Goal: Information Seeking & Learning: Learn about a topic

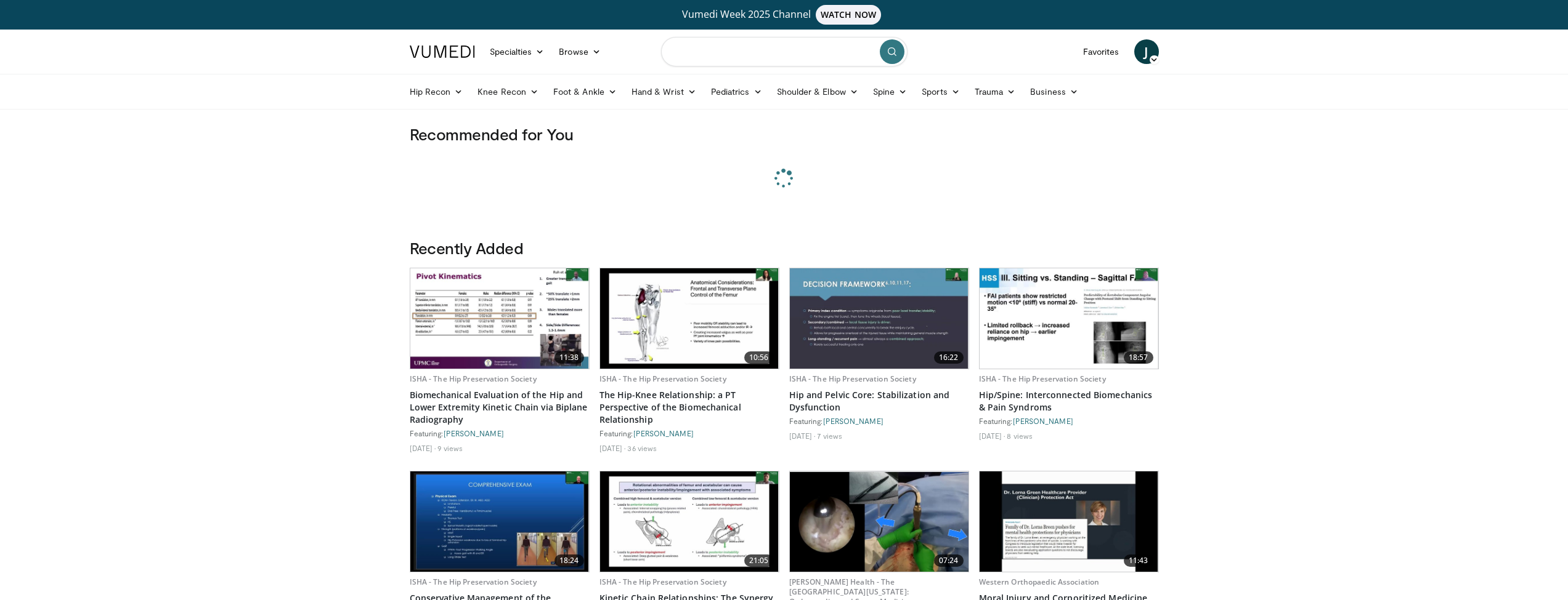
click at [740, 55] on input "Search topics, interventions" at bounding box center [784, 51] width 246 height 30
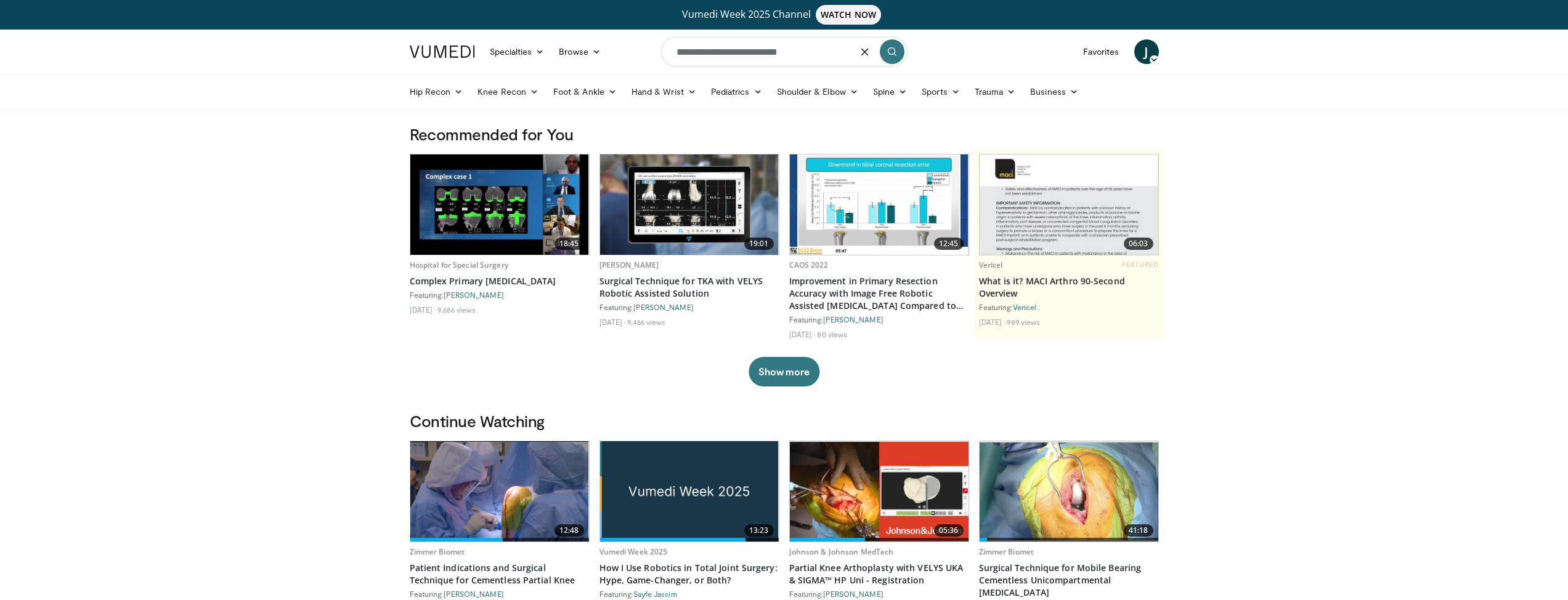
type input "**********"
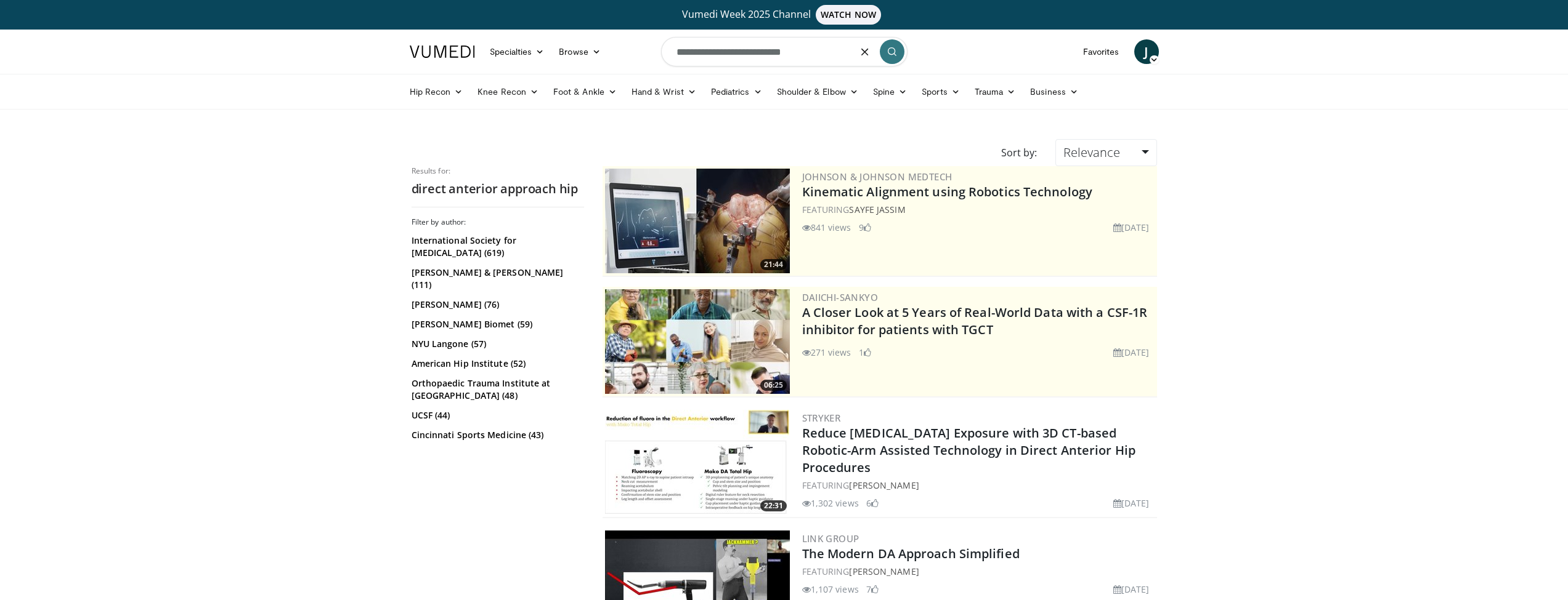
drag, startPoint x: 814, startPoint y: 53, endPoint x: 677, endPoint y: 53, distance: 137.0
click at [677, 53] on input "**********" at bounding box center [784, 51] width 246 height 30
click at [1104, 53] on link "Favorites" at bounding box center [1101, 52] width 51 height 25
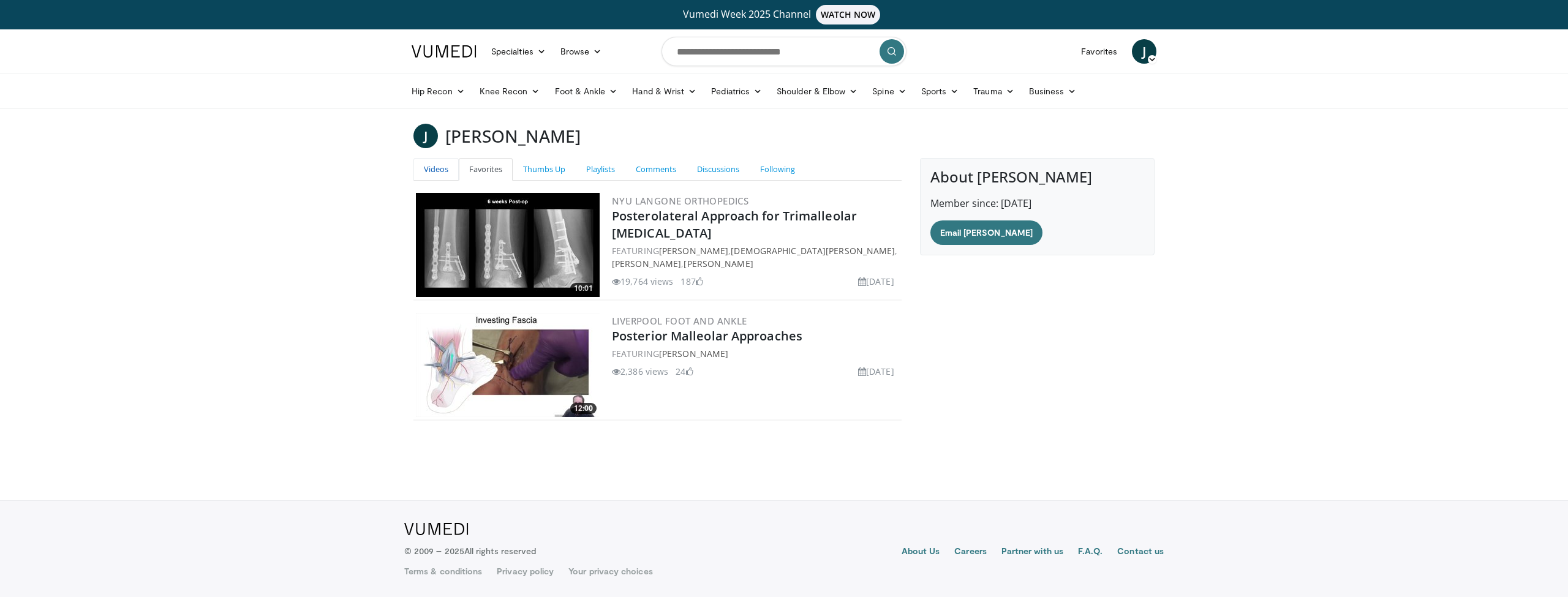
click at [445, 170] on link "Videos" at bounding box center [436, 168] width 45 height 22
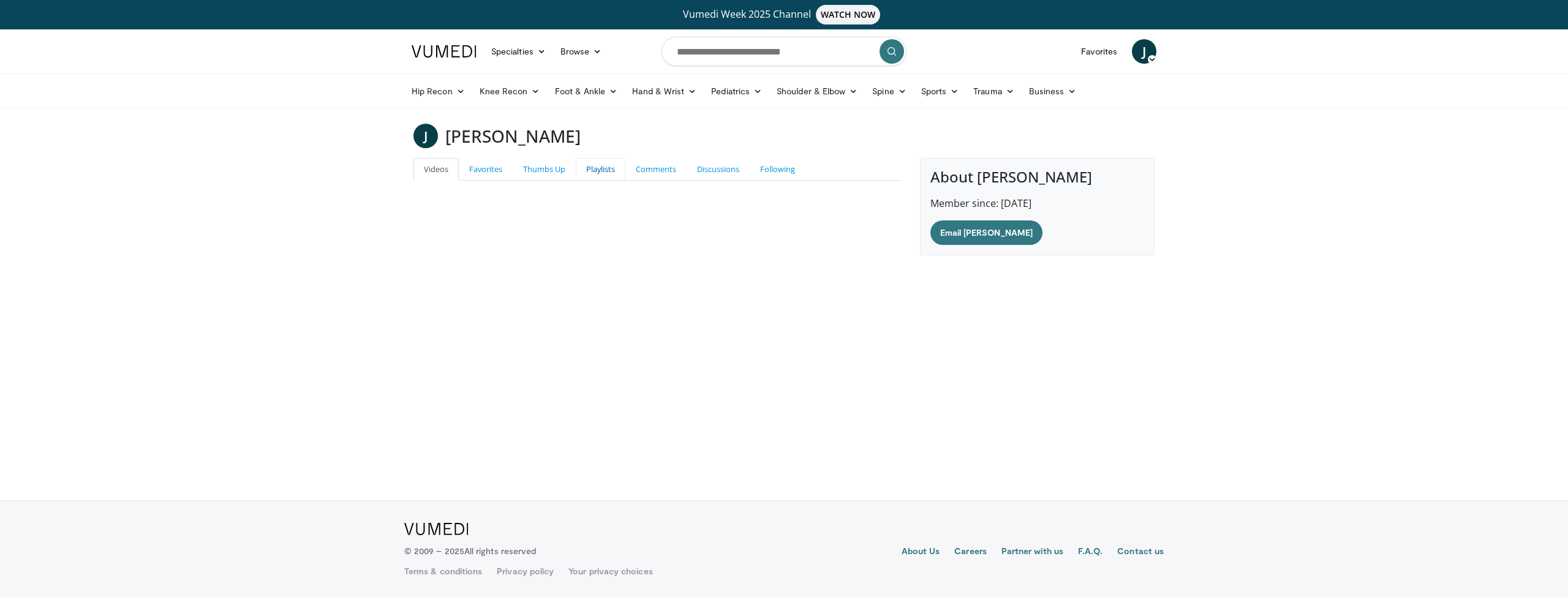
click at [611, 174] on link "Playlists" at bounding box center [600, 168] width 50 height 22
click at [525, 170] on link "Thumbs Up" at bounding box center [544, 168] width 63 height 22
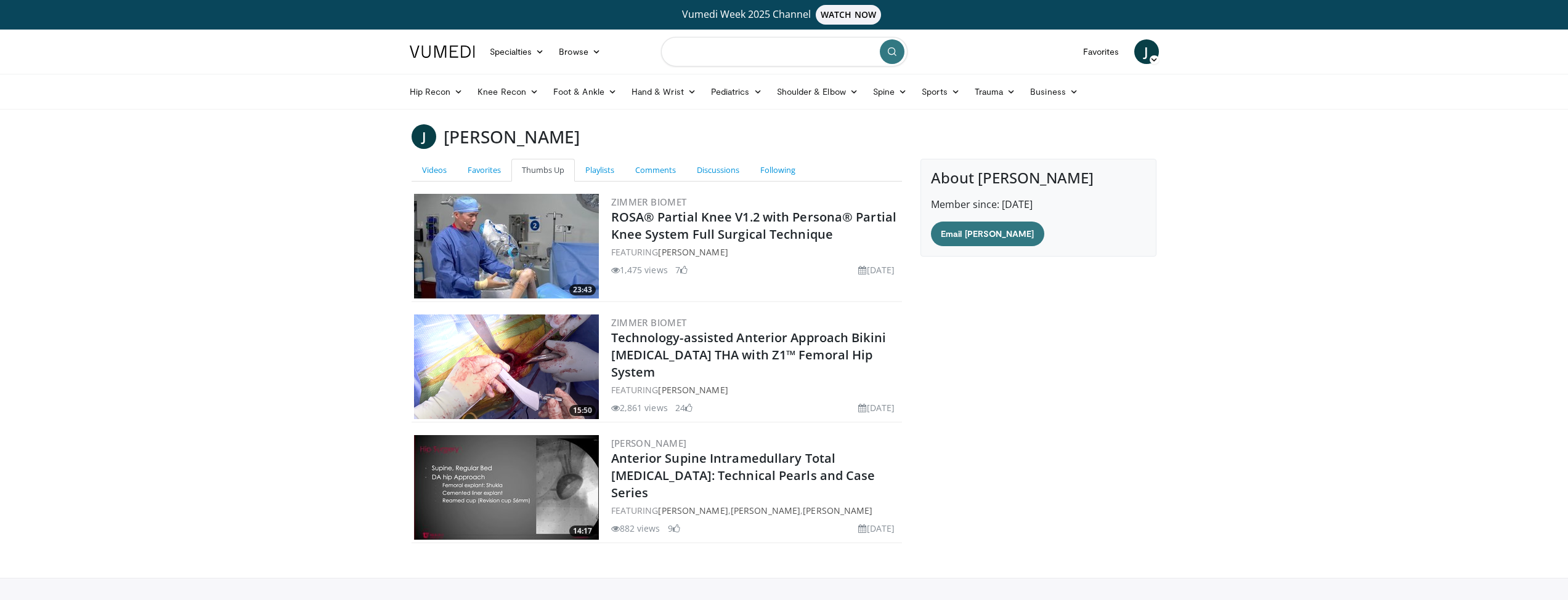
click at [734, 56] on input "Search topics, interventions" at bounding box center [784, 51] width 246 height 30
type input "**********"
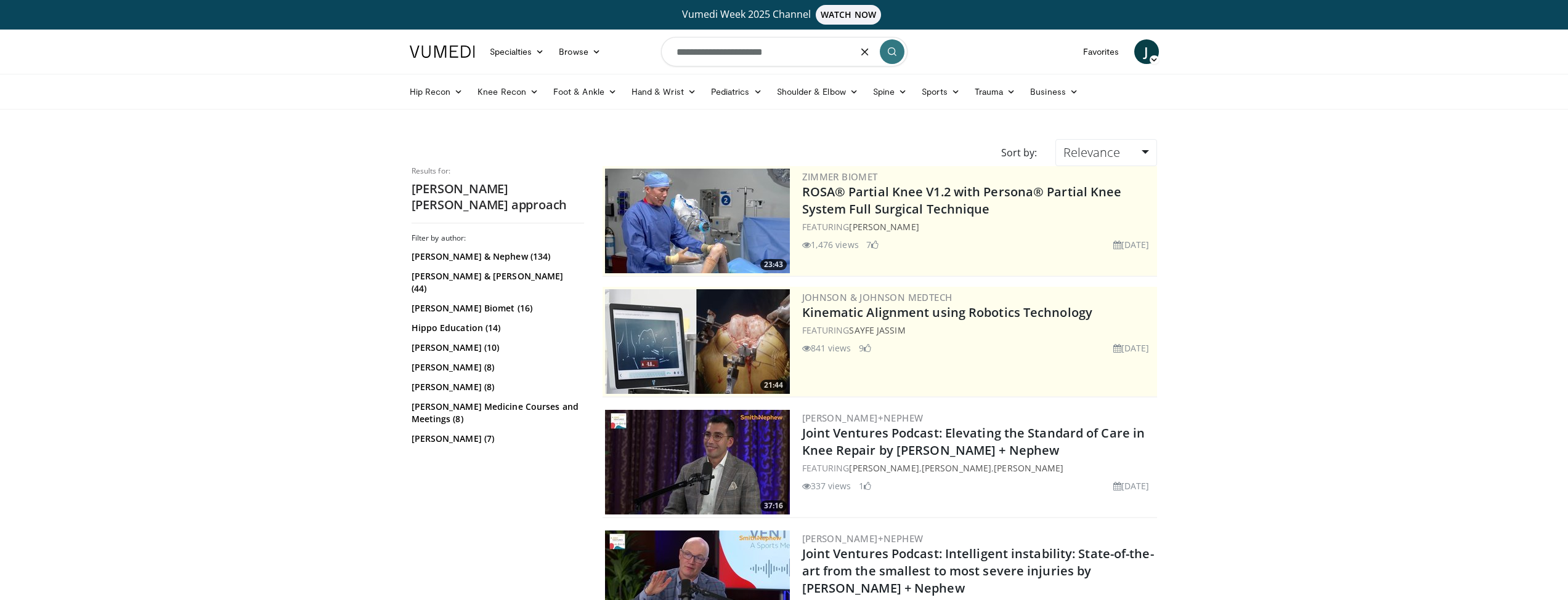
drag, startPoint x: 806, startPoint y: 59, endPoint x: 680, endPoint y: 57, distance: 126.0
click at [680, 57] on input "**********" at bounding box center [784, 51] width 246 height 30
type input "*"
type input "**********"
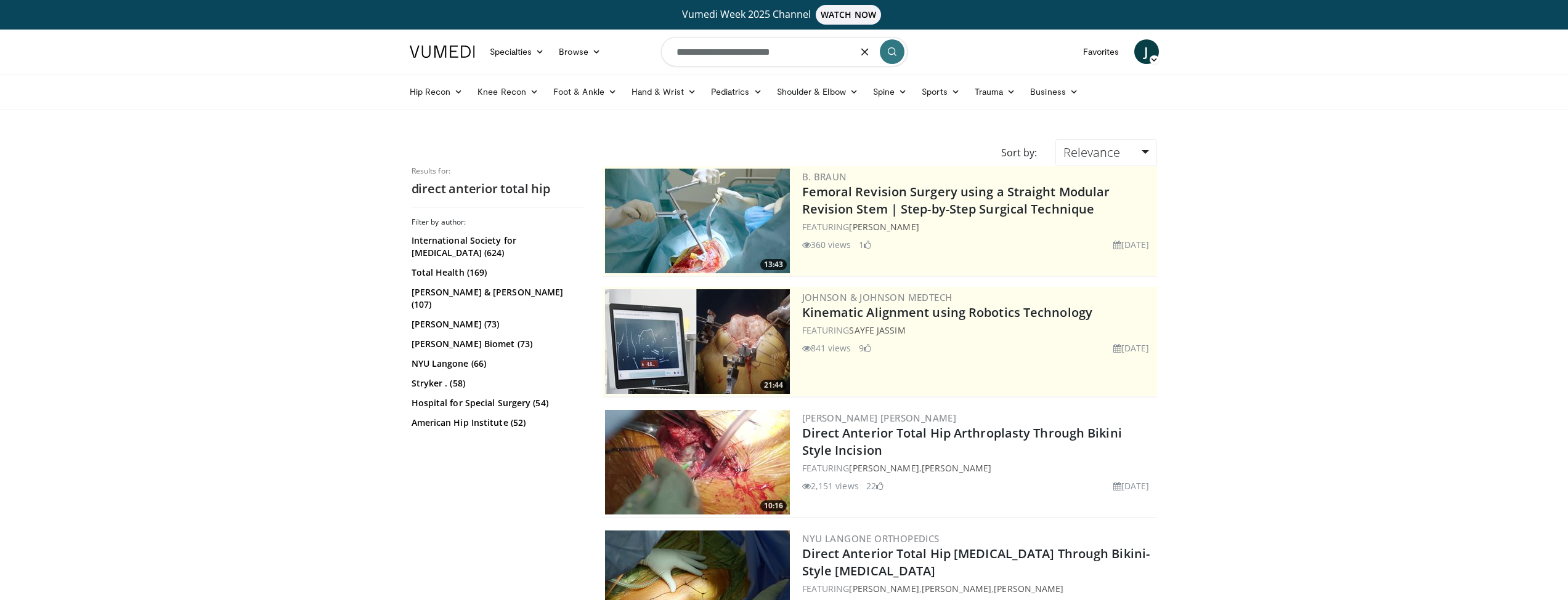
drag, startPoint x: 786, startPoint y: 60, endPoint x: 659, endPoint y: 50, distance: 127.4
click at [659, 50] on nav "Specialties Adult & Family Medicine Allergy, Asthma, Immunology Anesthesiology …" at bounding box center [784, 52] width 764 height 45
type input "**********"
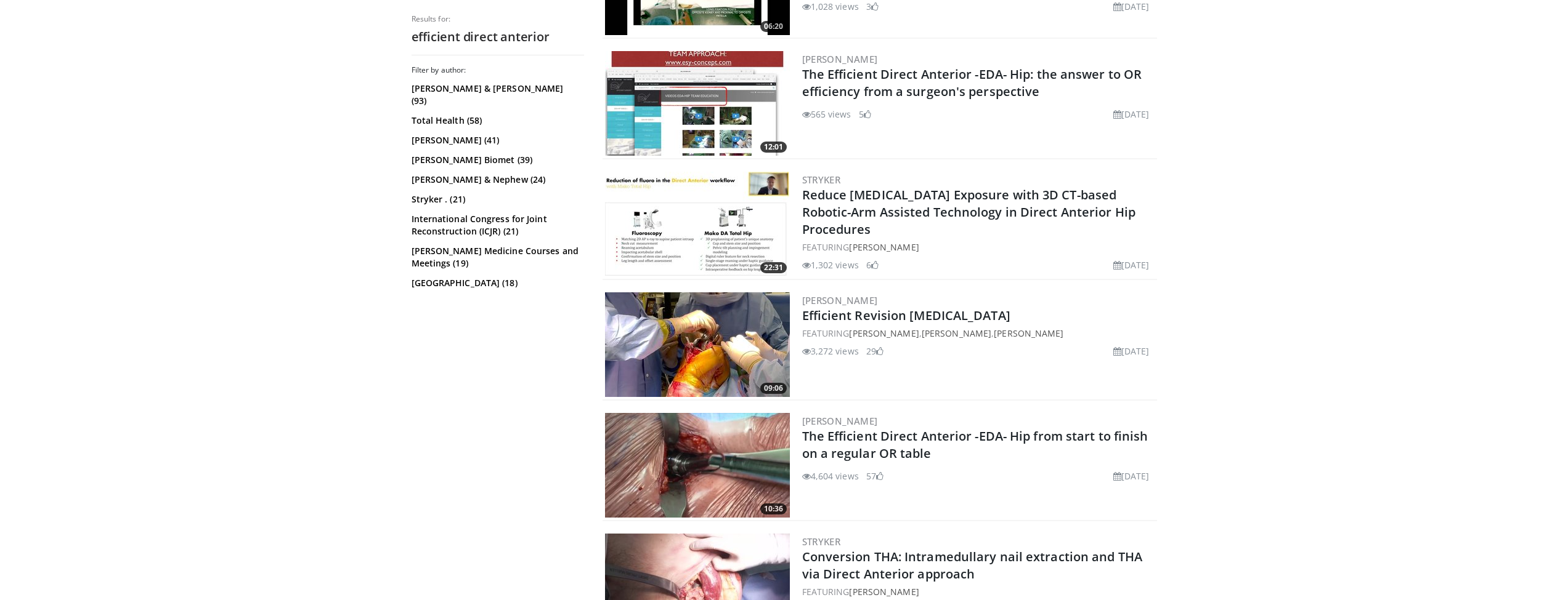
scroll to position [604, 0]
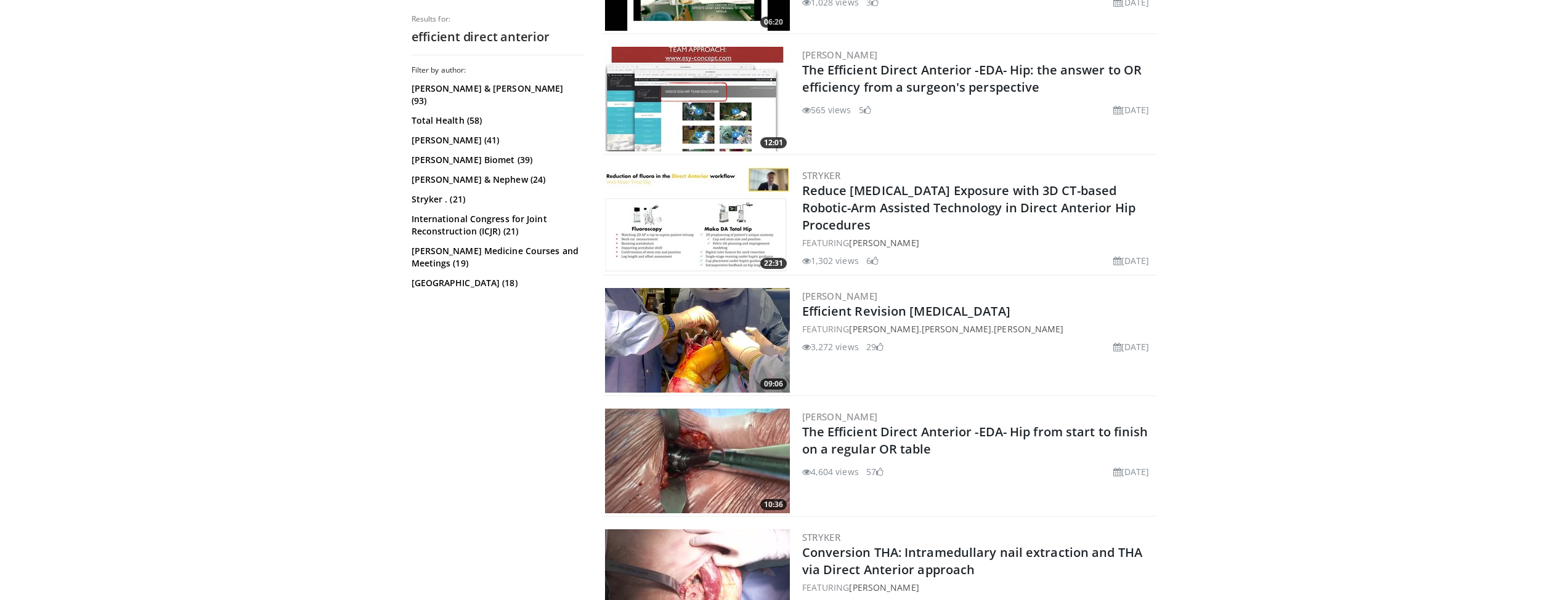
click at [737, 453] on img at bounding box center [697, 461] width 185 height 105
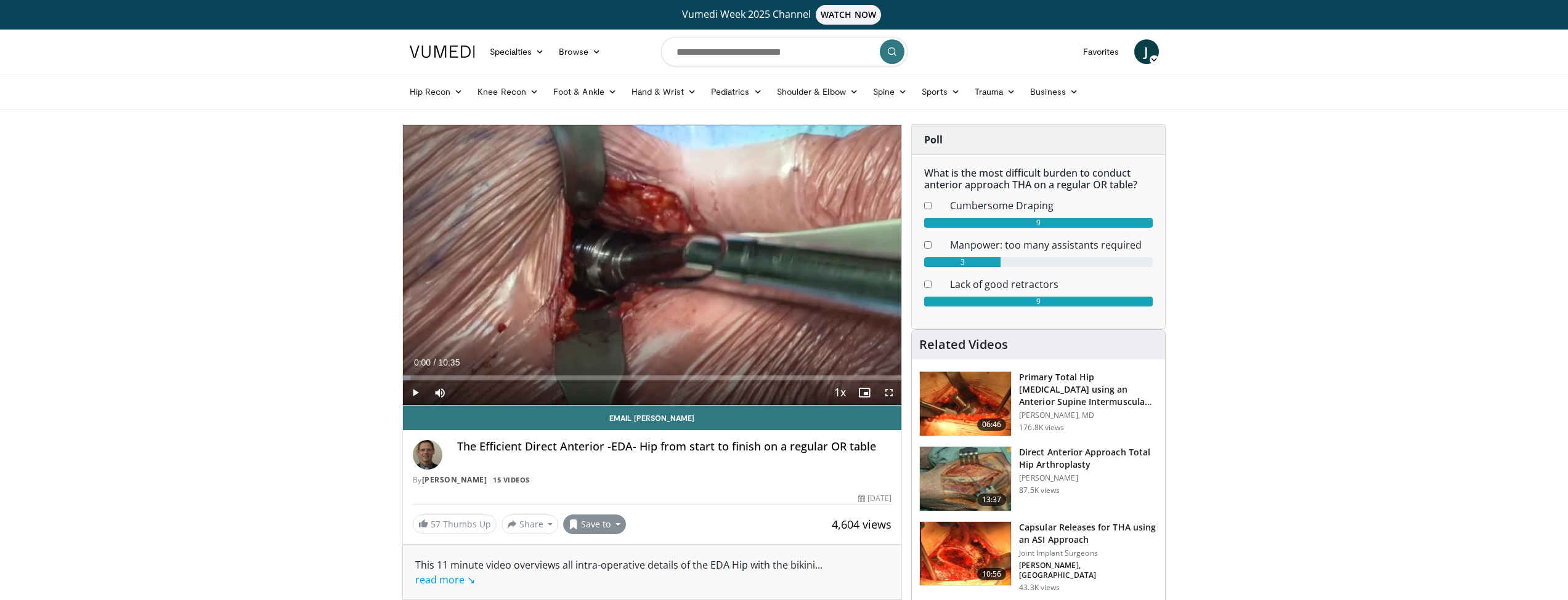
click at [616, 526] on button "Save to" at bounding box center [595, 525] width 63 height 20
click at [613, 557] on span "Add to Favorites" at bounding box center [616, 551] width 76 height 13
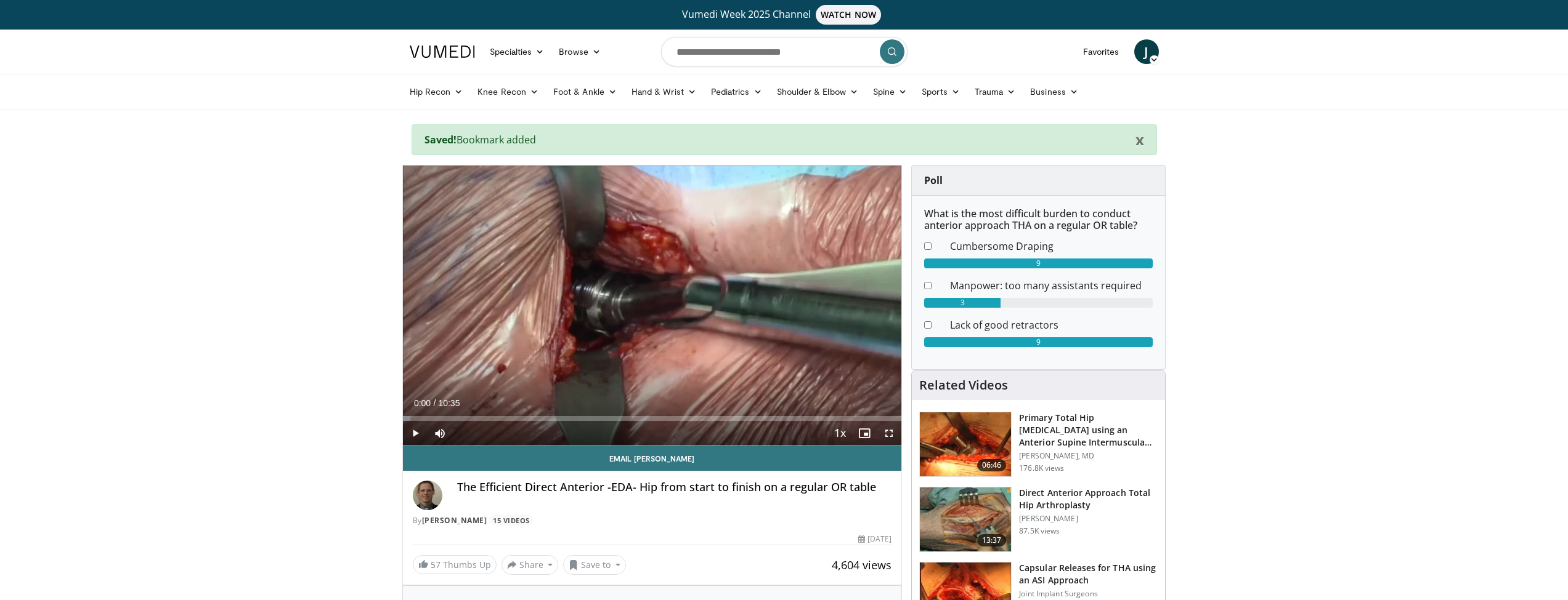
click at [418, 428] on span "Video Player" at bounding box center [416, 433] width 25 height 25
click at [412, 417] on div "Loaded : 14.15% 00:01 00:13" at bounding box center [652, 419] width 499 height 5
click at [428, 419] on div "Progress Bar" at bounding box center [428, 419] width 1 height 5
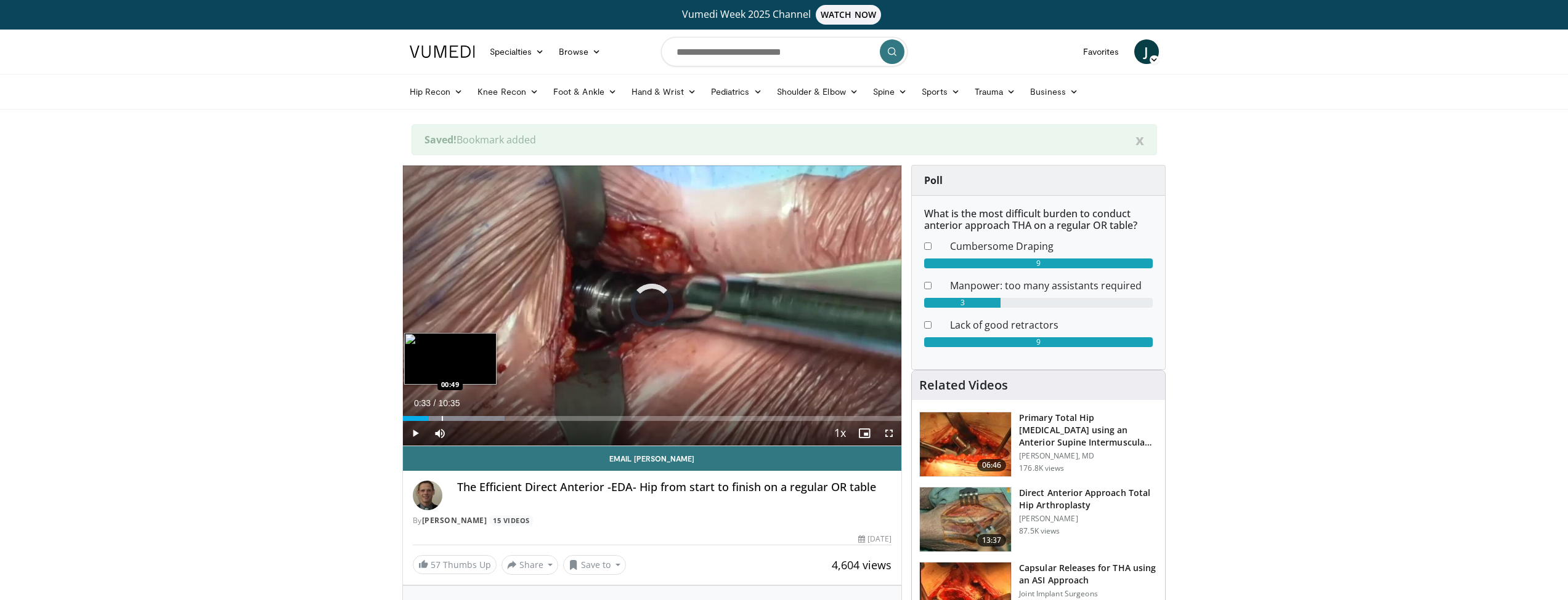
click at [442, 419] on div "Progress Bar" at bounding box center [442, 419] width 1 height 5
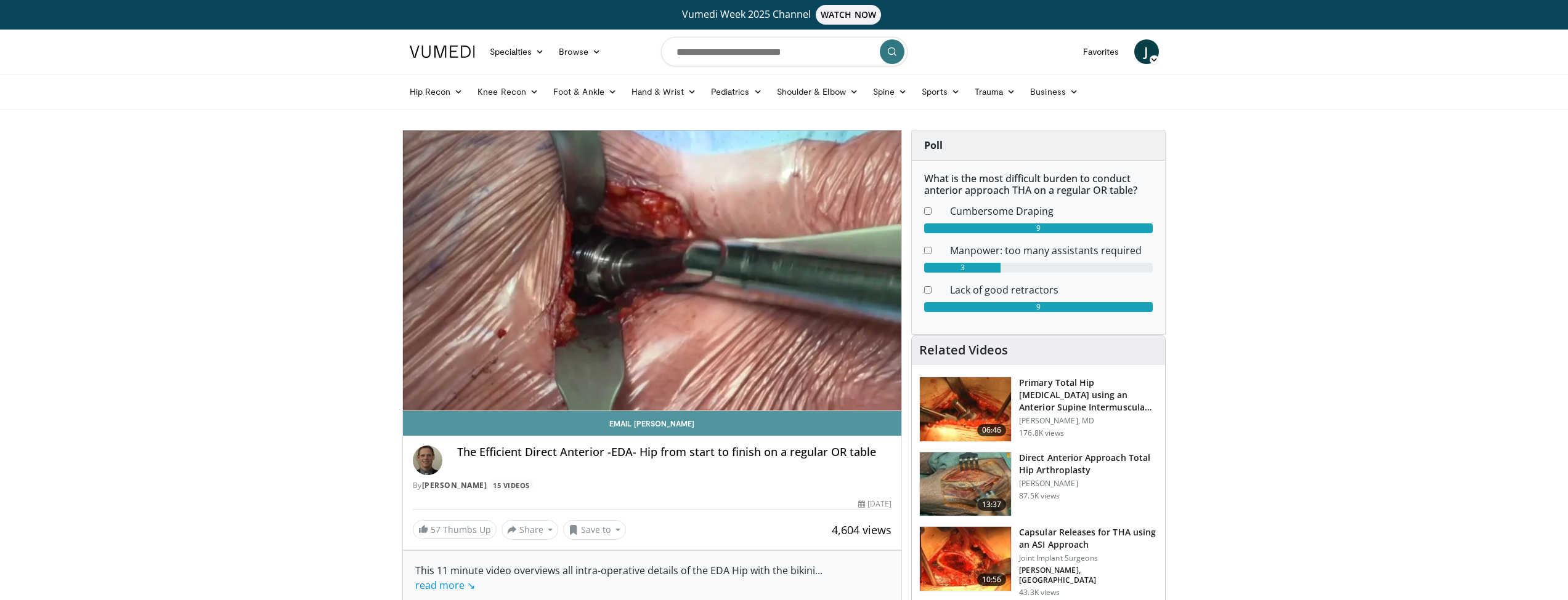
click at [461, 420] on link "Email Kristoff" at bounding box center [652, 424] width 499 height 25
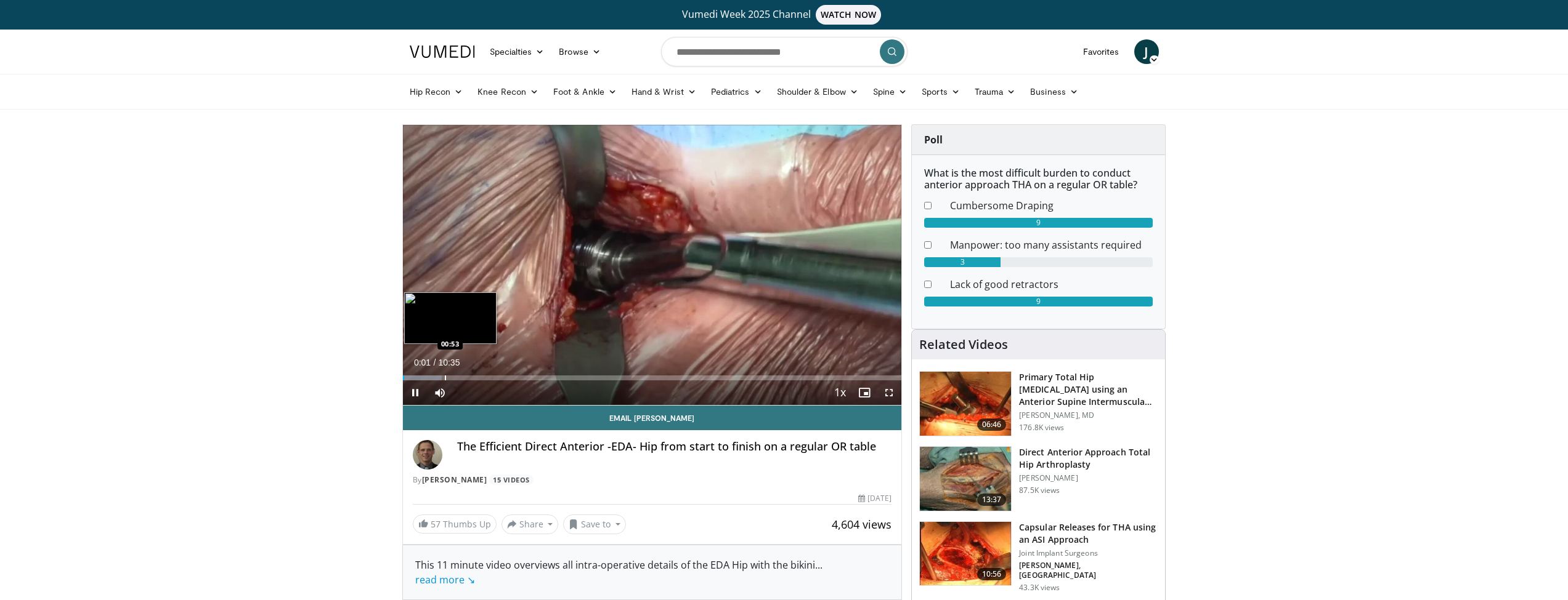
click at [444, 374] on div "Loaded : 7.86% 00:01 00:53" at bounding box center [652, 374] width 499 height 12
click at [436, 375] on div "01:01" at bounding box center [427, 378] width 48 height 5
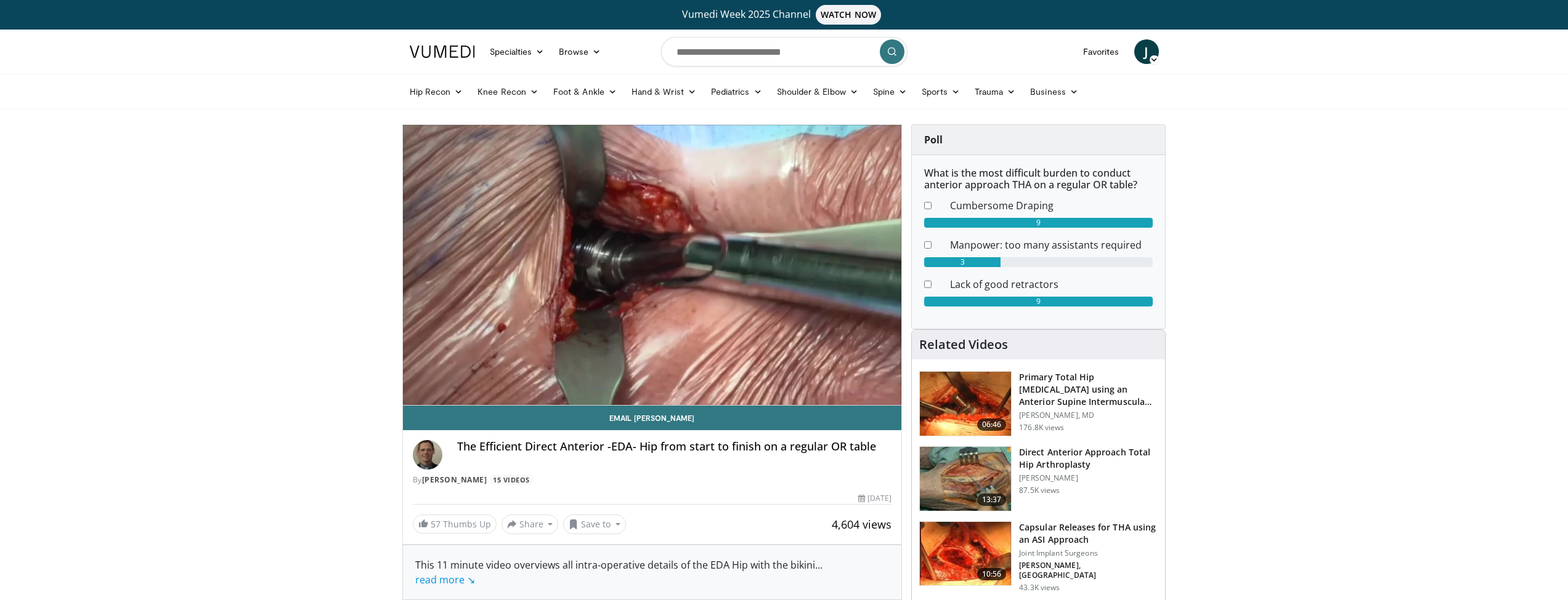
click at [417, 390] on div "10 seconds Tap to unmute" at bounding box center [652, 265] width 499 height 280
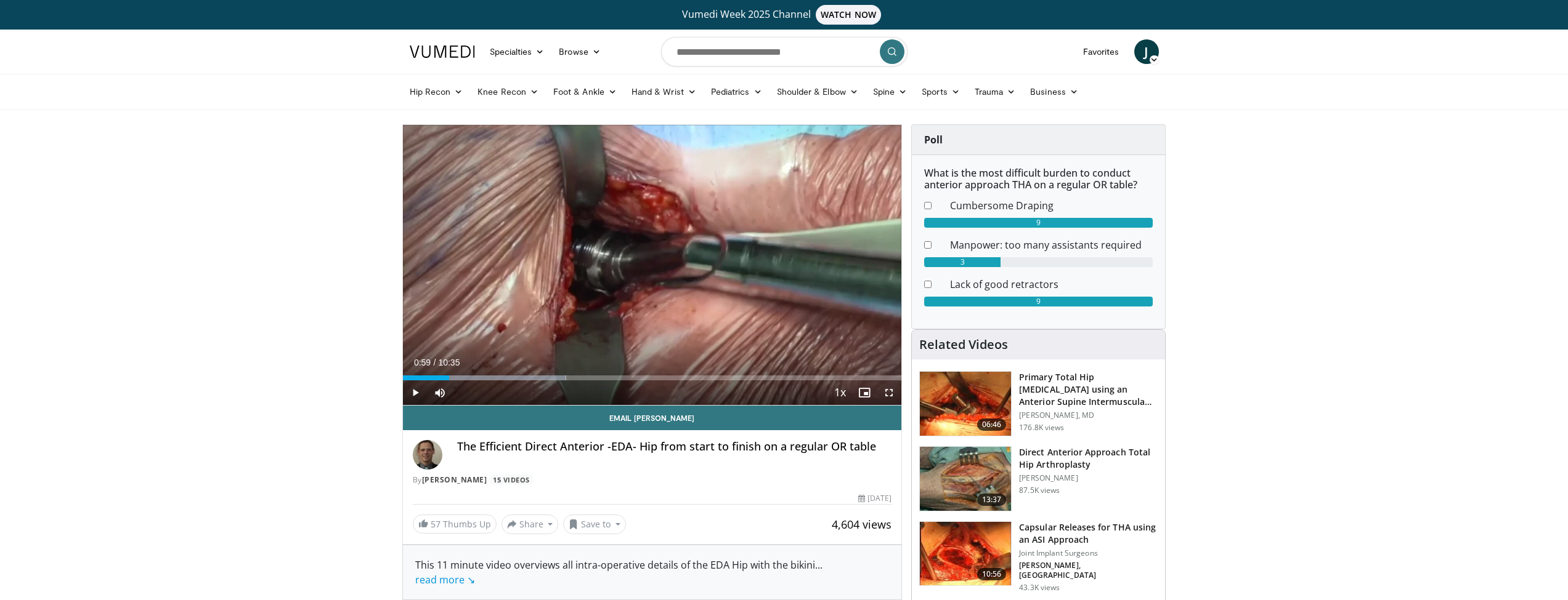
click at [417, 390] on span "Video Player" at bounding box center [416, 393] width 25 height 25
click at [420, 396] on span "Video Player" at bounding box center [416, 393] width 25 height 25
